Goal: Information Seeking & Learning: Learn about a topic

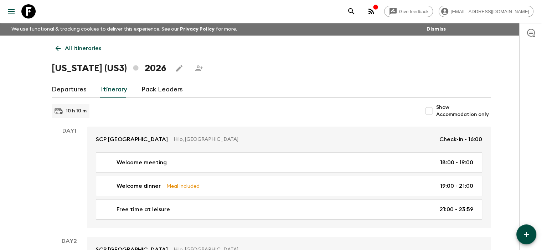
click at [57, 47] on icon at bounding box center [58, 49] width 8 height 8
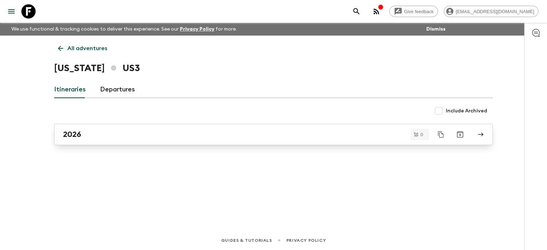
click at [253, 133] on div "2026" at bounding box center [267, 134] width 408 height 9
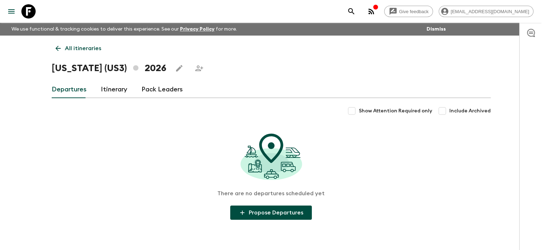
click at [116, 89] on link "Itinerary" at bounding box center [114, 89] width 26 height 17
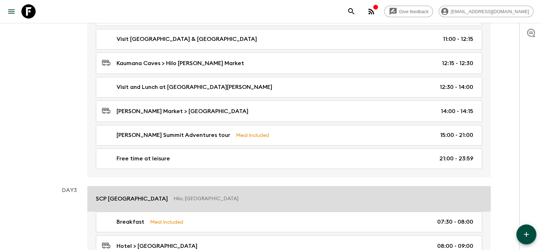
scroll to position [321, 0]
